Goal: Navigation & Orientation: Understand site structure

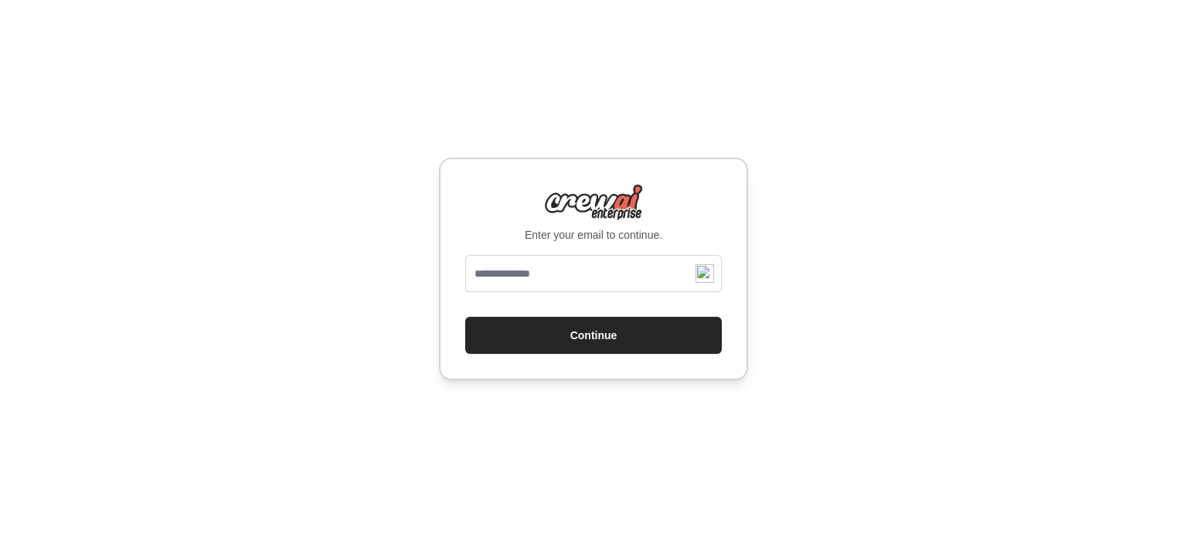
click at [610, 274] on input "email" at bounding box center [593, 273] width 256 height 37
click at [579, 270] on input "email" at bounding box center [593, 273] width 256 height 37
type input "**********"
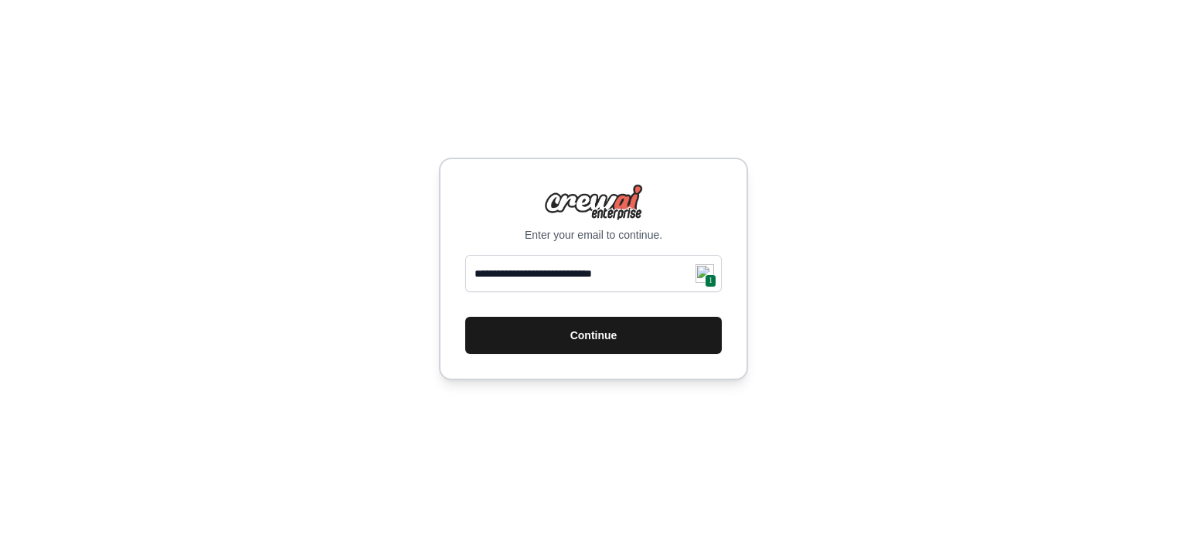
click at [593, 333] on button "Continue" at bounding box center [593, 335] width 256 height 37
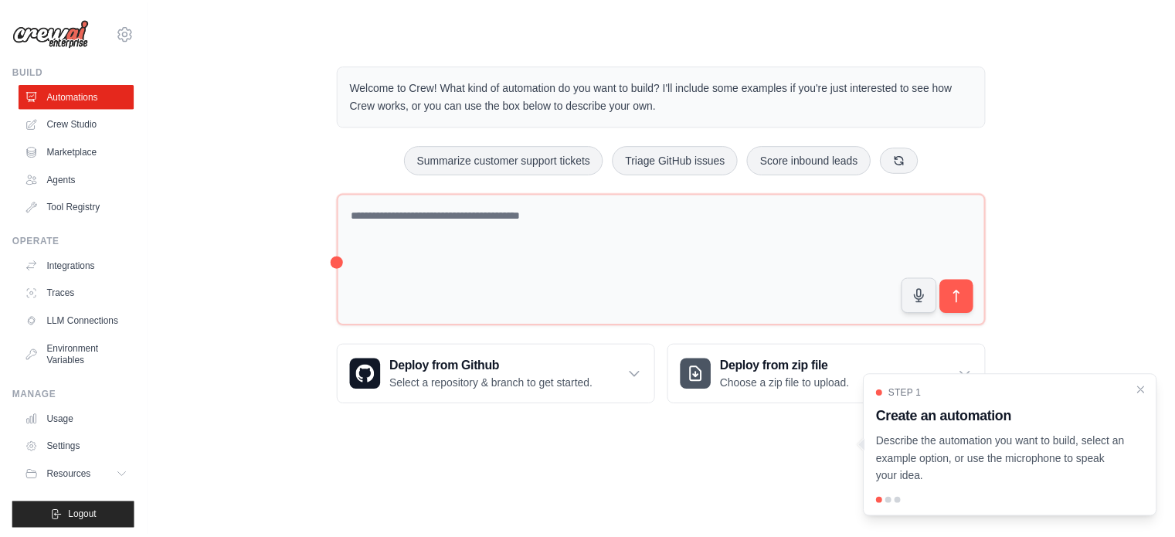
scroll to position [17, 0]
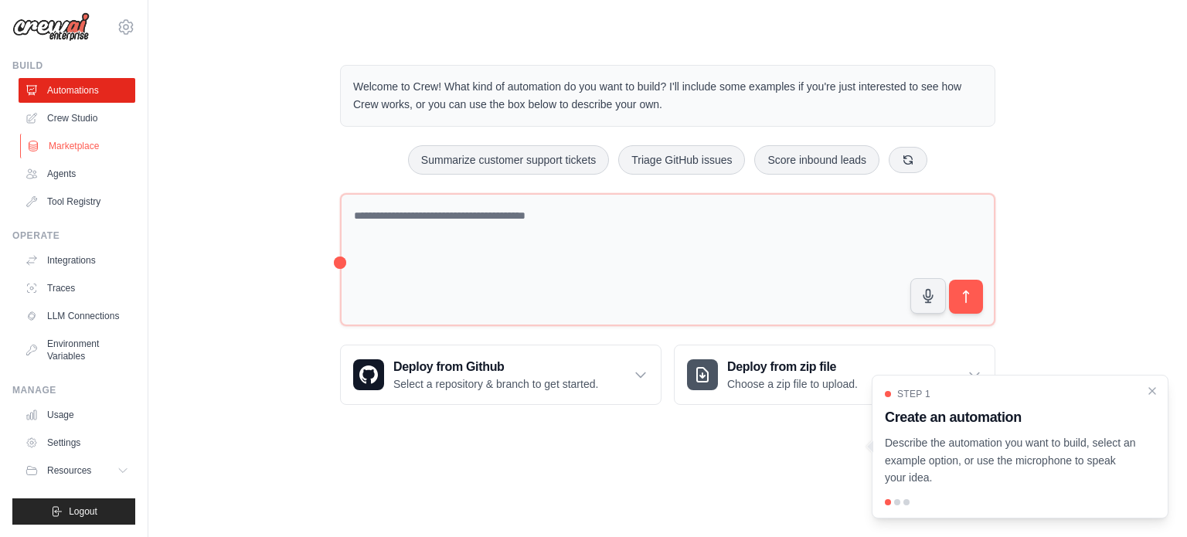
click at [82, 134] on link "Marketplace" at bounding box center [78, 146] width 117 height 25
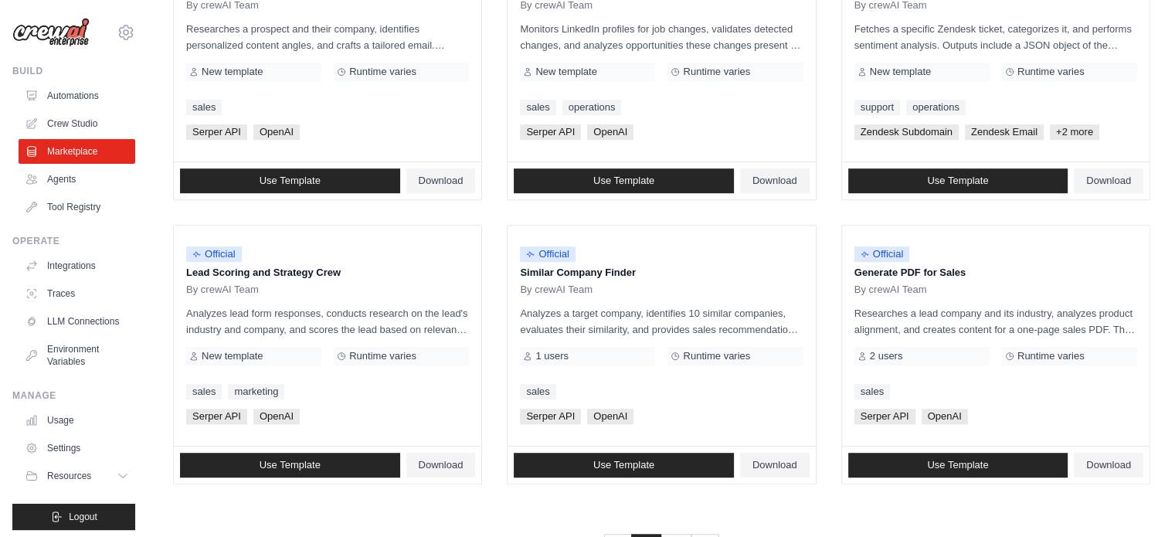
scroll to position [892, 0]
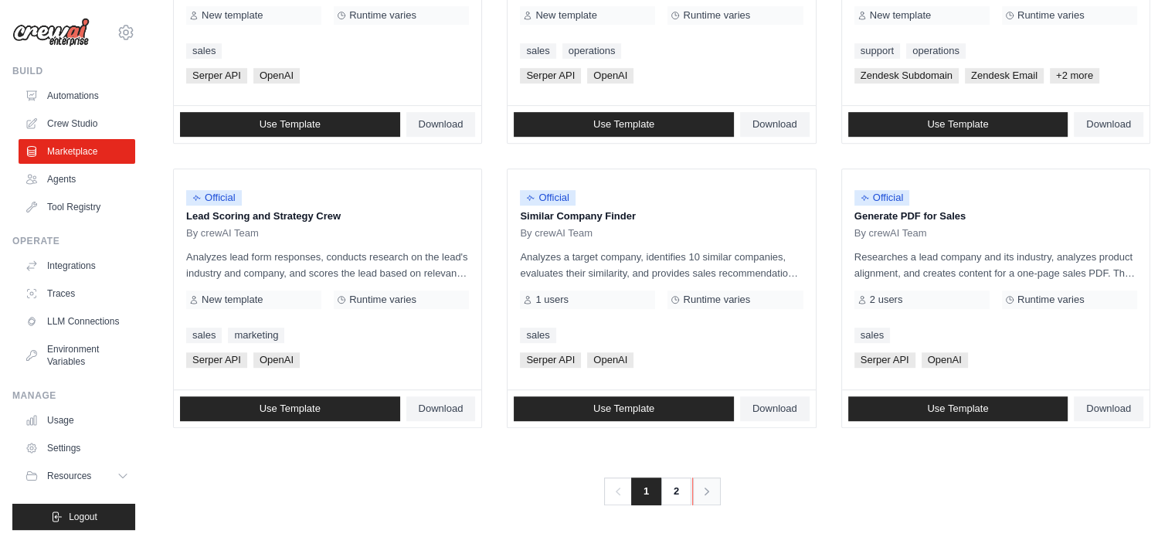
click at [719, 490] on link "Next" at bounding box center [706, 491] width 29 height 28
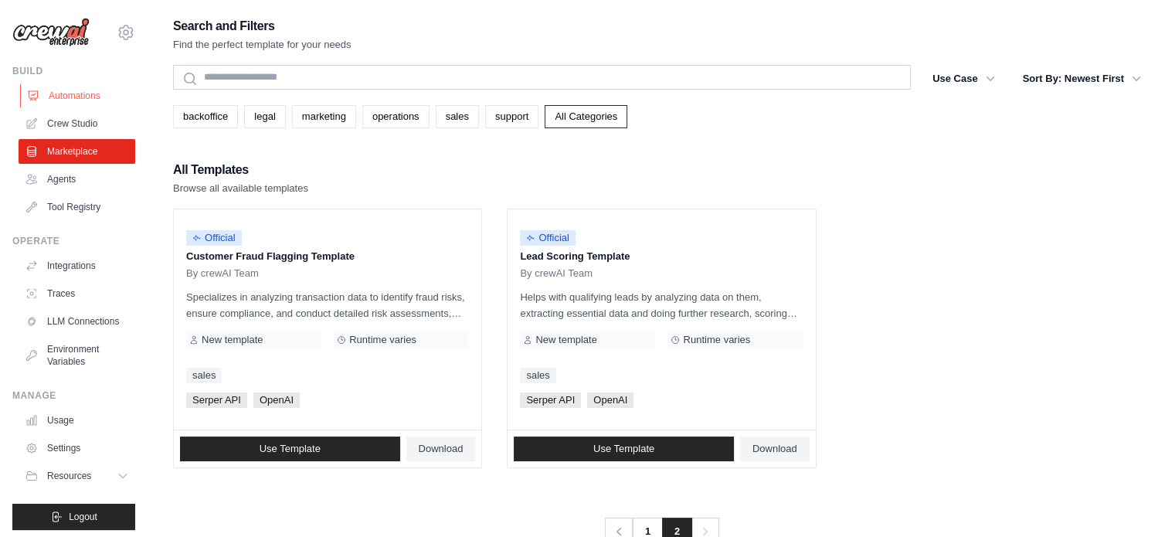
click at [83, 92] on link "Automations" at bounding box center [78, 95] width 117 height 25
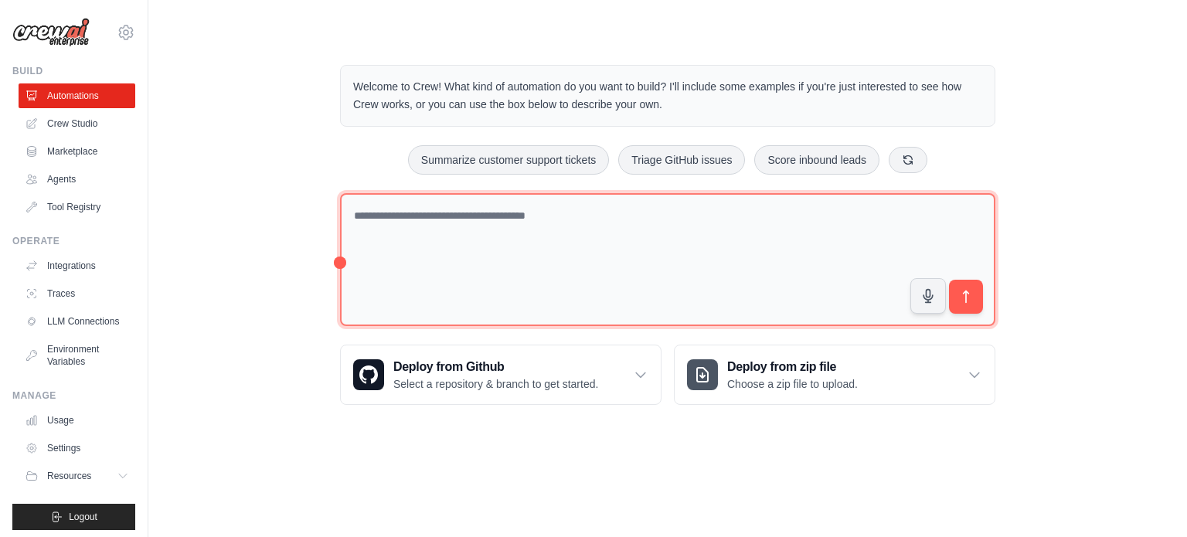
click at [383, 255] on textarea at bounding box center [667, 260] width 655 height 134
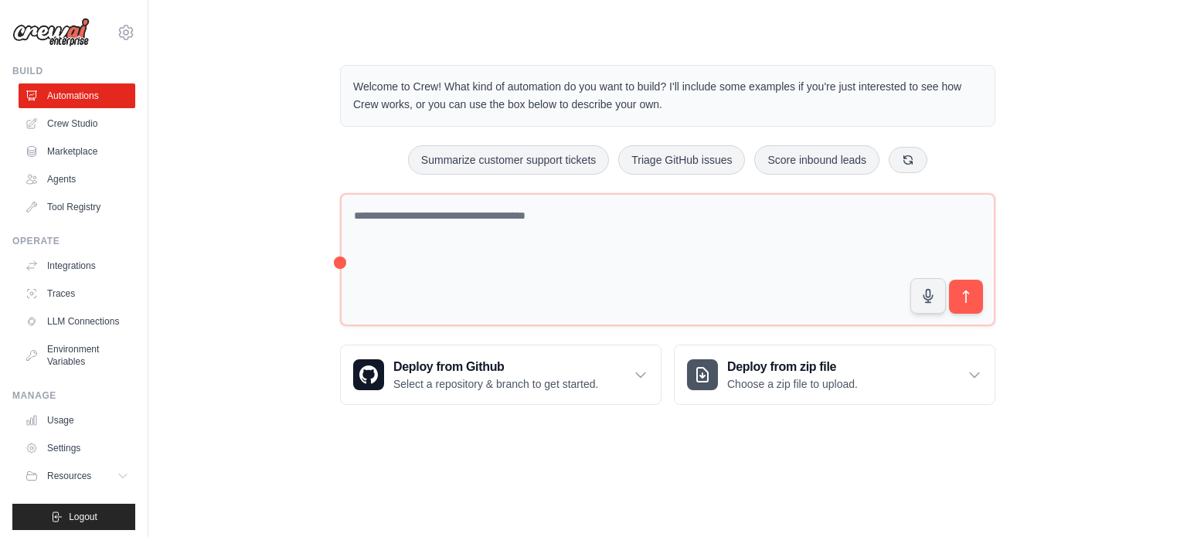
click at [262, 268] on div "Welcome to Crew! What kind of automation do you want to build? I'll include som…" at bounding box center [667, 234] width 989 height 389
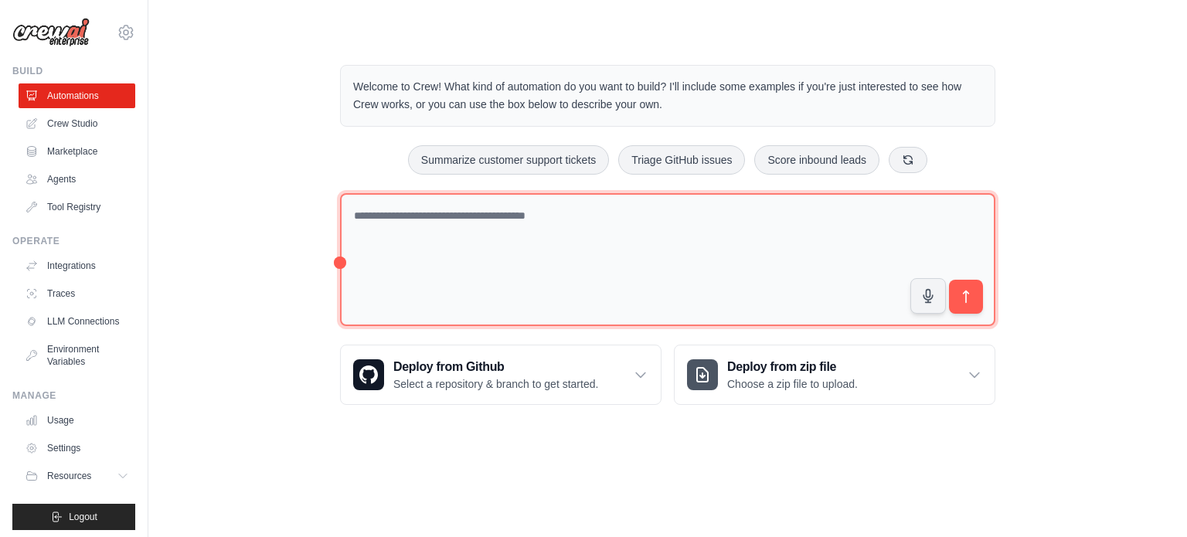
drag, startPoint x: 340, startPoint y: 262, endPoint x: 309, endPoint y: 266, distance: 31.1
click at [309, 266] on div "Welcome to Crew! What kind of automation do you want to build? I'll include som…" at bounding box center [667, 234] width 989 height 389
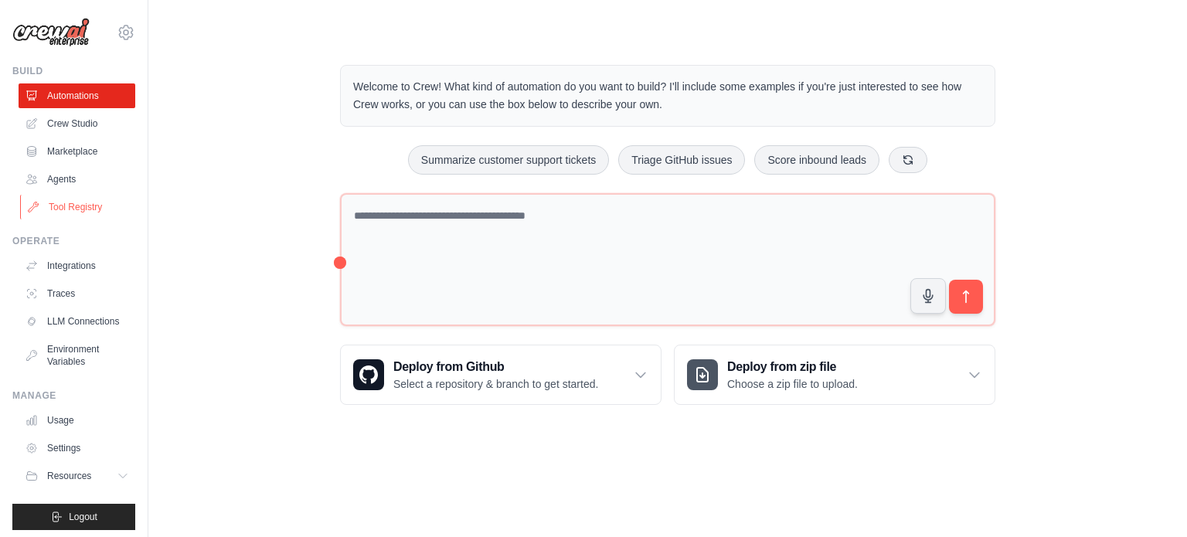
click at [83, 206] on link "Tool Registry" at bounding box center [78, 207] width 117 height 25
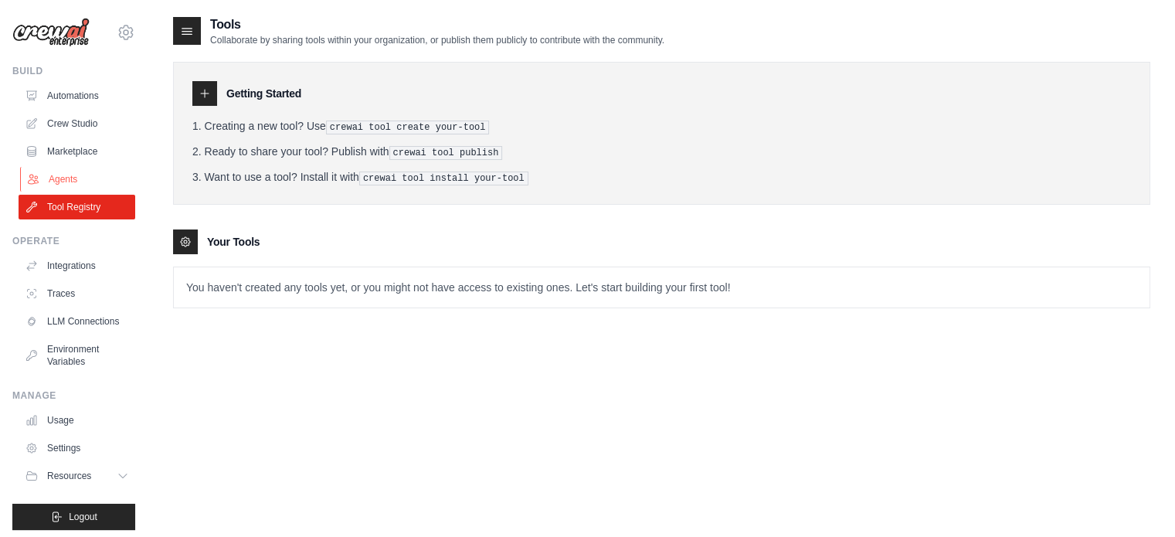
click at [71, 178] on link "Agents" at bounding box center [78, 179] width 117 height 25
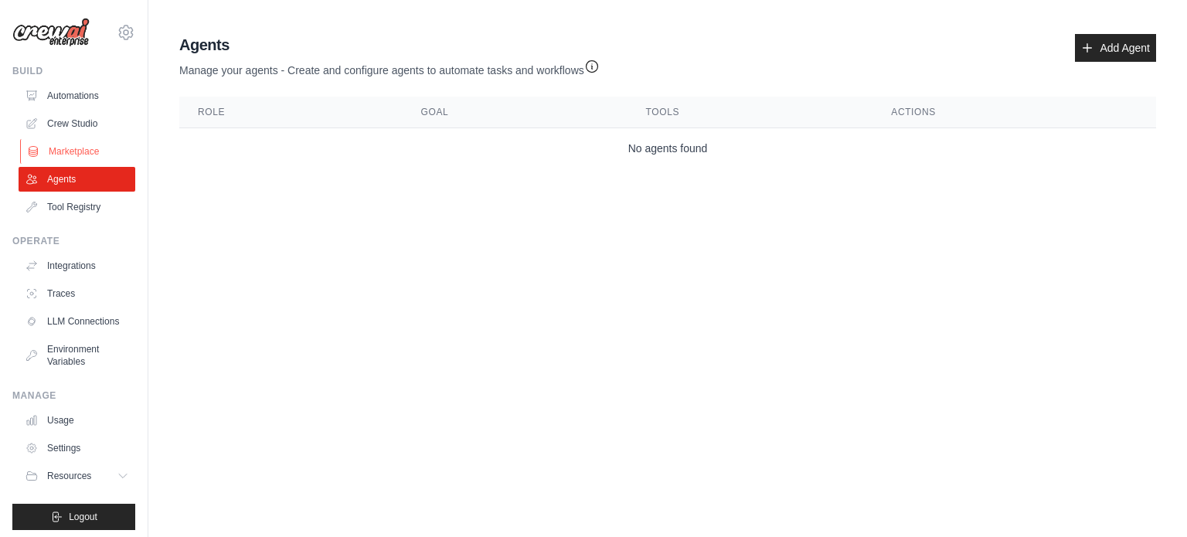
click at [79, 151] on link "Marketplace" at bounding box center [78, 151] width 117 height 25
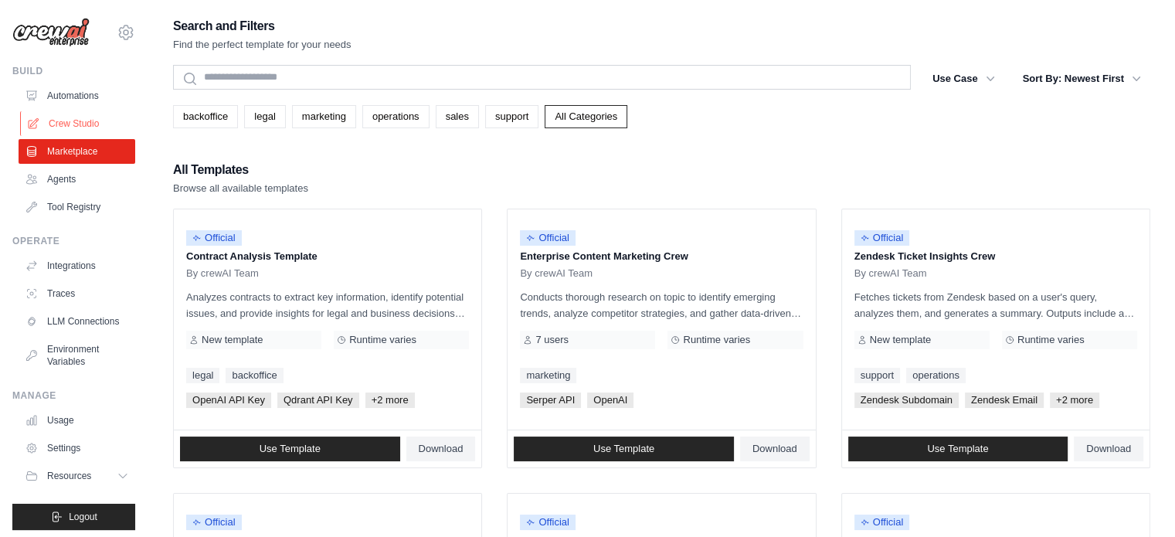
click at [80, 129] on link "Crew Studio" at bounding box center [78, 123] width 117 height 25
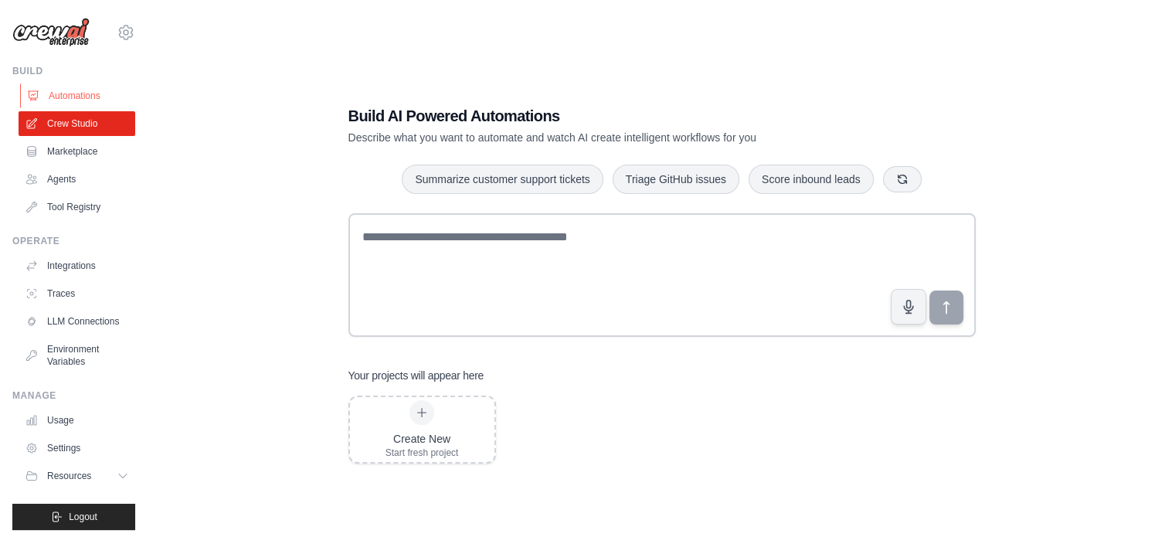
click at [72, 94] on link "Automations" at bounding box center [78, 95] width 117 height 25
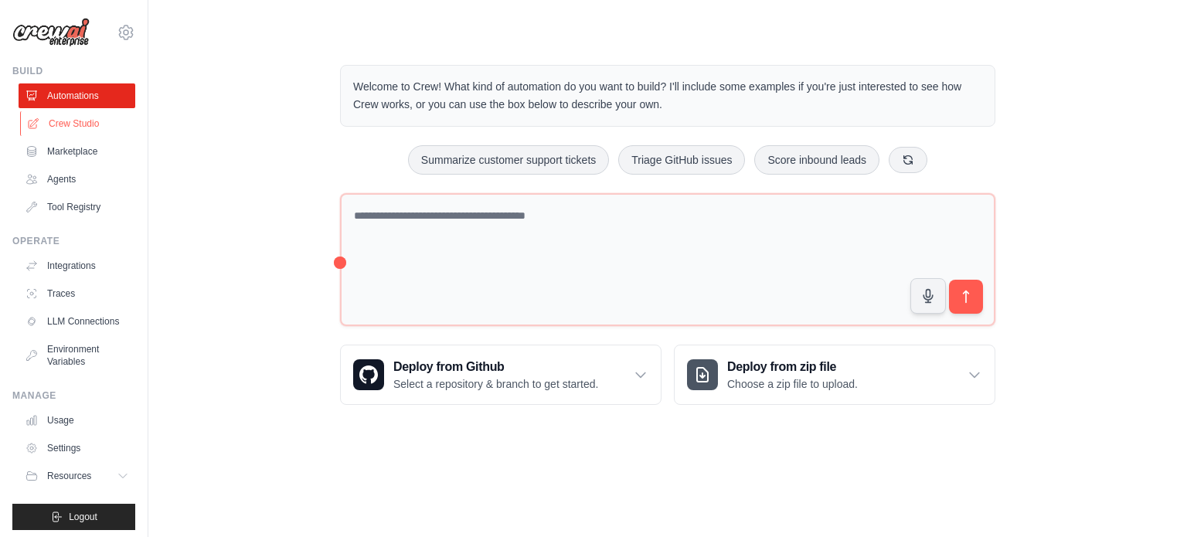
click at [72, 117] on link "Crew Studio" at bounding box center [78, 123] width 117 height 25
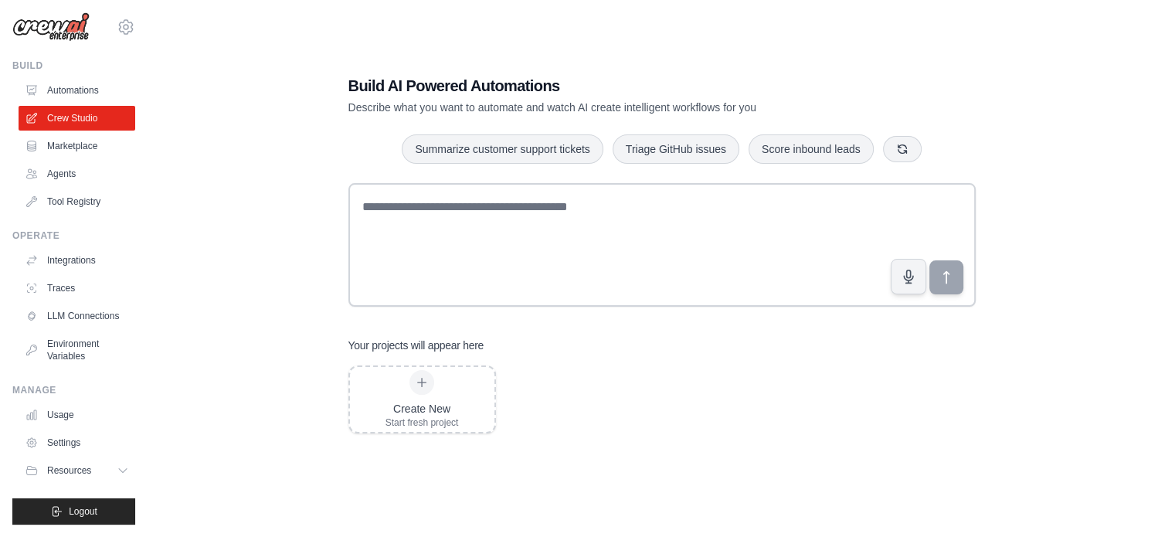
scroll to position [31, 0]
